Goal: Complete application form

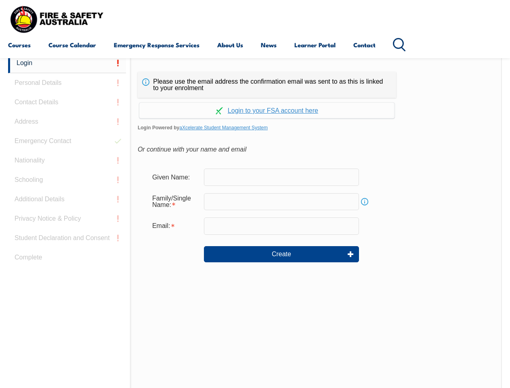
scroll to position [191, 0]
click at [255, 98] on div "Continue with Google Continue with Apple Continue with Facebook Continue with a…" at bounding box center [267, 108] width 259 height 21
click at [255, 221] on input "email" at bounding box center [281, 225] width 155 height 17
click at [67, 63] on link "Login" at bounding box center [67, 63] width 118 height 20
click at [67, 83] on div "Login Personal Details Contact Details Address Emergency Contact Nationality Sc…" at bounding box center [69, 255] width 122 height 404
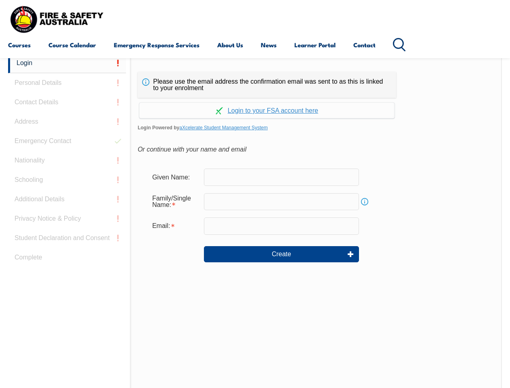
click at [67, 102] on div "Login Personal Details Contact Details Address Emergency Contact Nationality Sc…" at bounding box center [69, 255] width 122 height 404
click at [67, 122] on div "Login Personal Details Contact Details Address Emergency Contact Nationality Sc…" at bounding box center [69, 255] width 122 height 404
click at [67, 141] on div "Login Personal Details Contact Details Address Emergency Contact Nationality Sc…" at bounding box center [69, 255] width 122 height 404
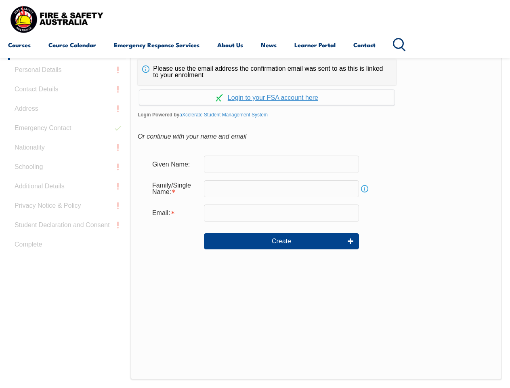
click at [67, 160] on div "Login Personal Details Contact Details Address Emergency Contact Nationality Sc…" at bounding box center [69, 242] width 122 height 404
click at [67, 180] on div "Login Personal Details Contact Details Address Emergency Contact Nationality Sc…" at bounding box center [69, 242] width 122 height 404
click at [67, 199] on div "Login Personal Details Contact Details Address Emergency Contact Nationality Sc…" at bounding box center [69, 242] width 122 height 404
